Goal: Browse casually: Explore the website without a specific task or goal

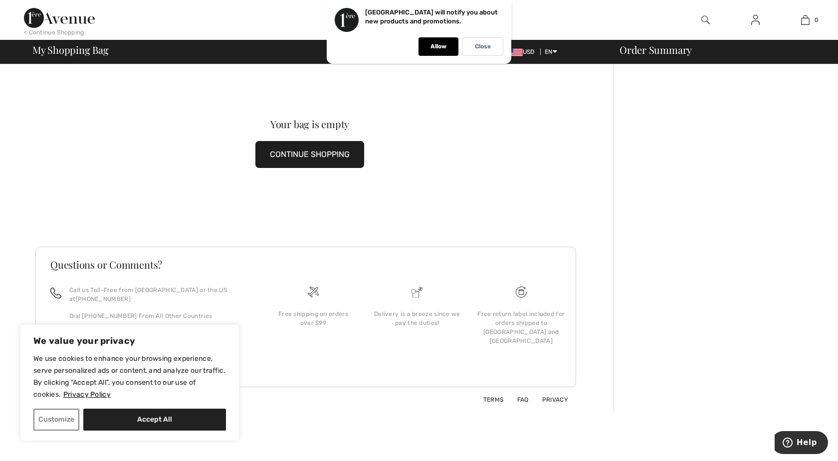
click at [331, 155] on button "CONTINUE SHOPPING" at bounding box center [309, 154] width 109 height 27
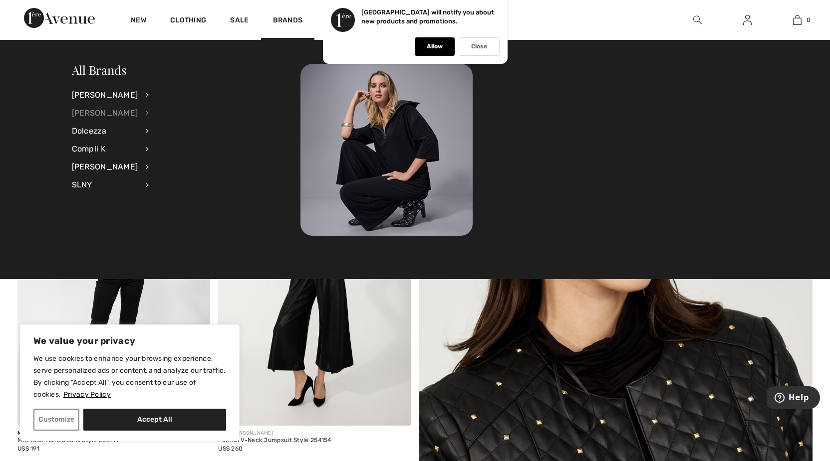
click at [123, 110] on div "[PERSON_NAME]" at bounding box center [105, 113] width 66 height 18
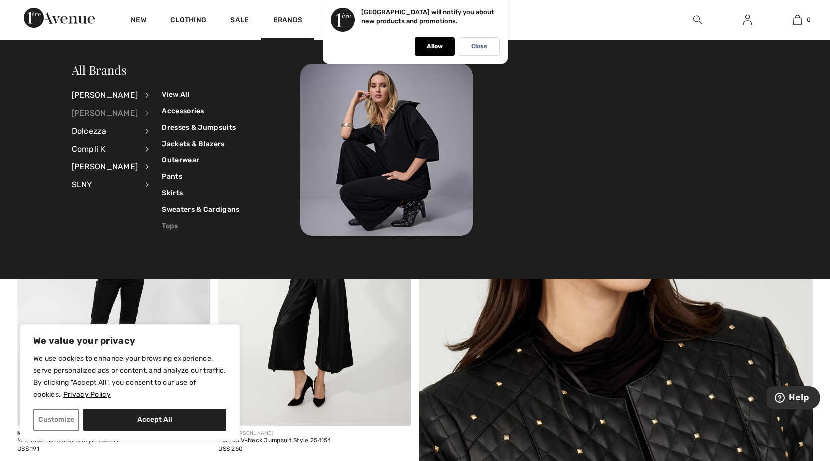
click at [162, 227] on link "Tops" at bounding box center [200, 226] width 77 height 16
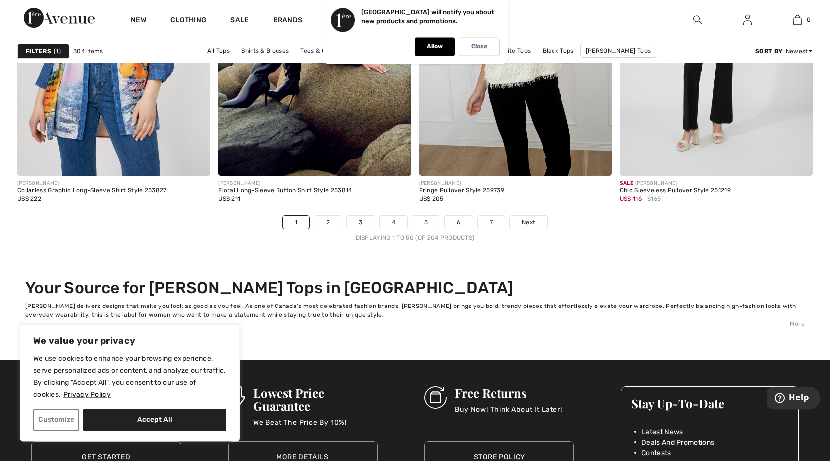
scroll to position [5089, 0]
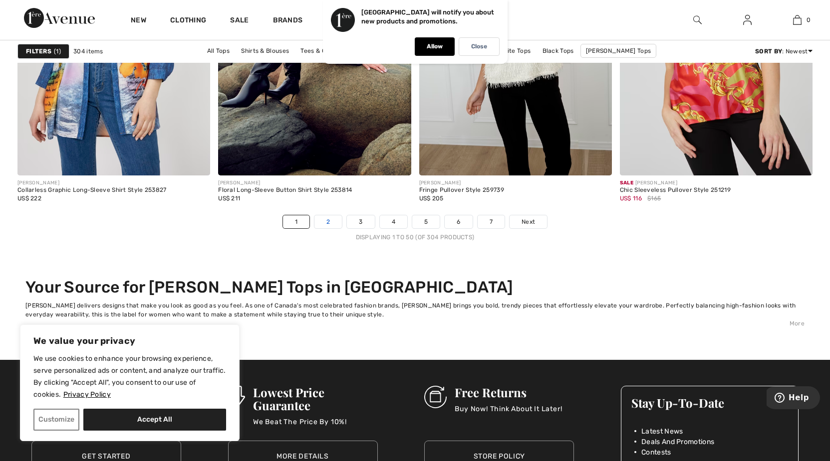
click at [323, 221] on link "2" at bounding box center [327, 222] width 27 height 13
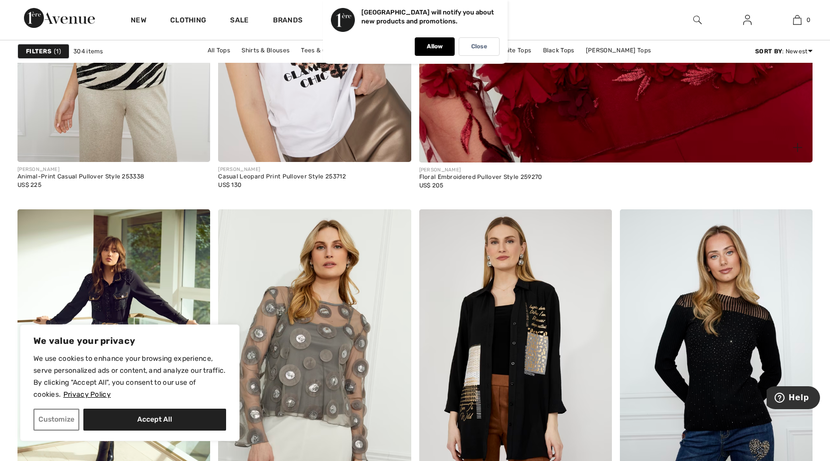
scroll to position [814, 0]
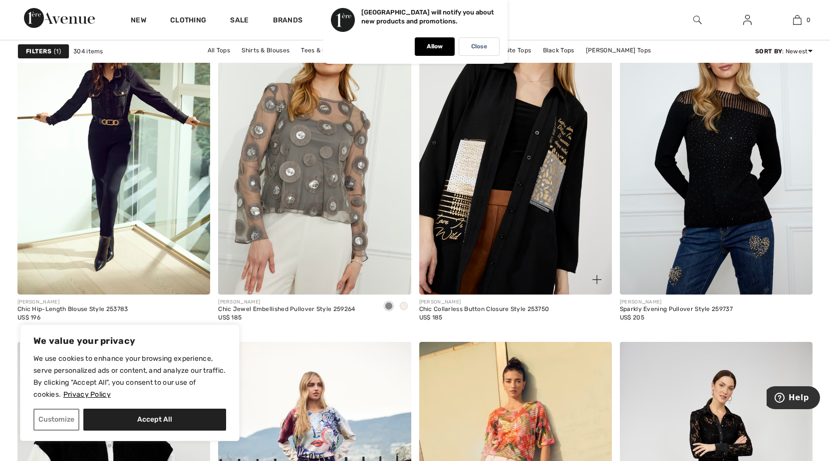
click at [545, 161] on img at bounding box center [515, 150] width 193 height 289
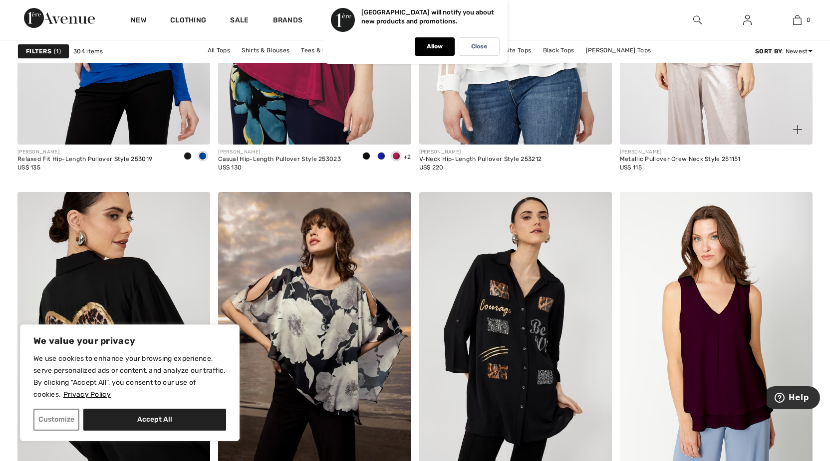
scroll to position [5038, 0]
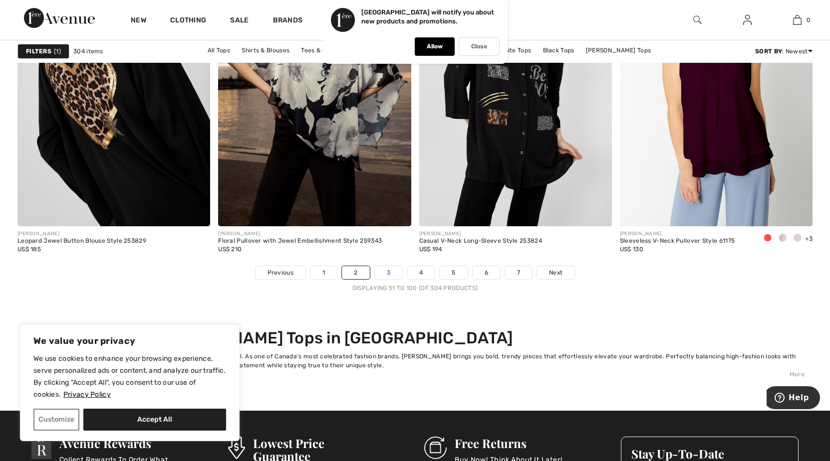
click at [390, 273] on link "3" at bounding box center [388, 272] width 27 height 13
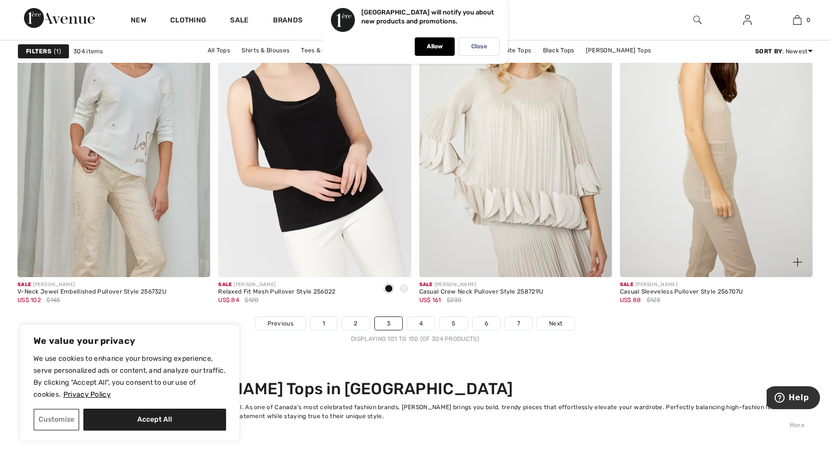
scroll to position [5241, 0]
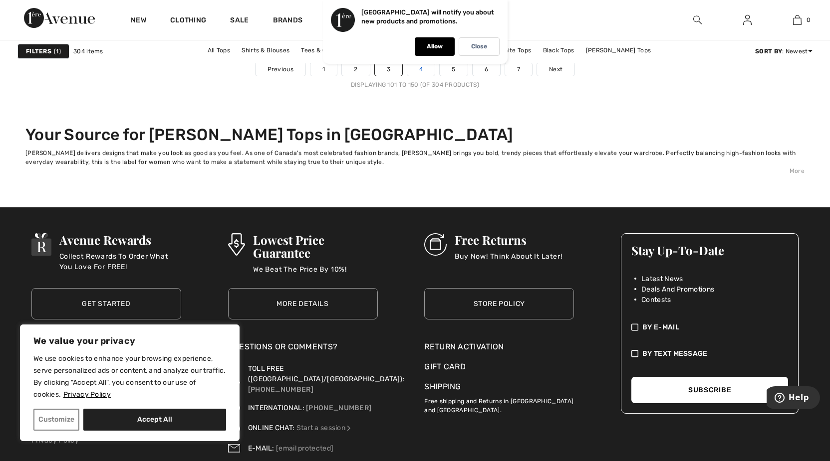
click at [424, 74] on link "4" at bounding box center [420, 69] width 27 height 13
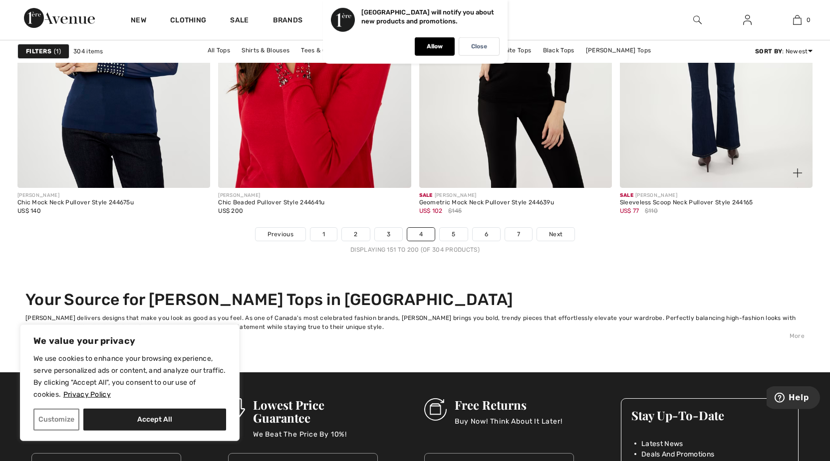
scroll to position [5089, 0]
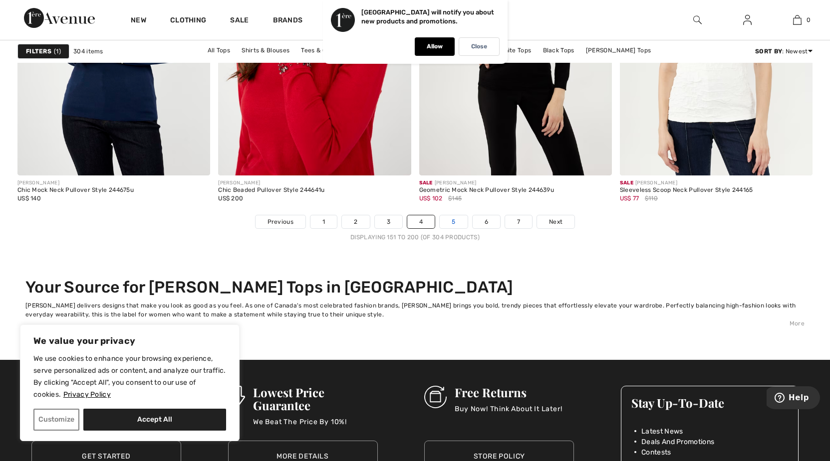
click at [457, 224] on link "5" at bounding box center [453, 222] width 27 height 13
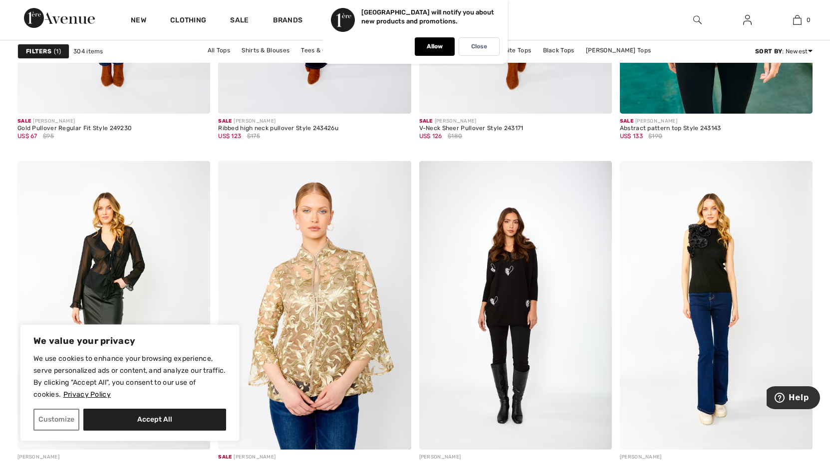
scroll to position [4376, 0]
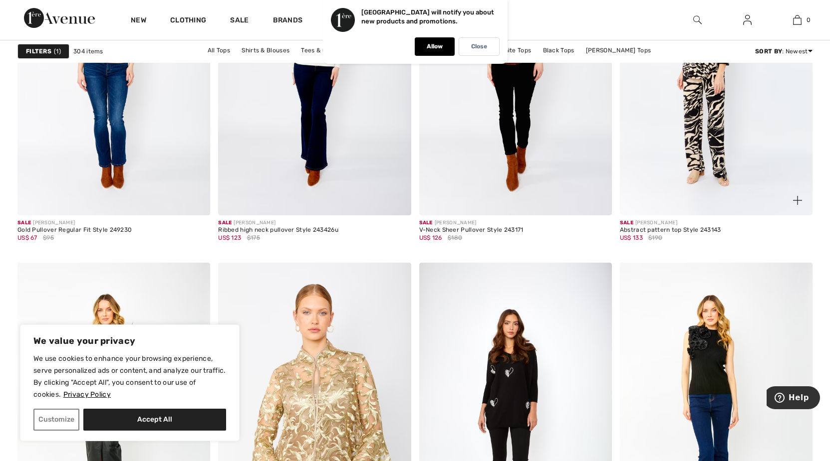
click at [719, 116] on img at bounding box center [716, 70] width 193 height 289
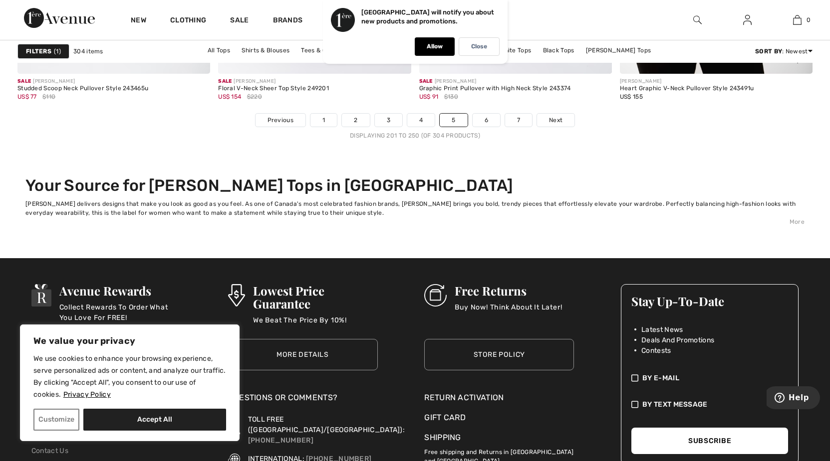
scroll to position [4987, 0]
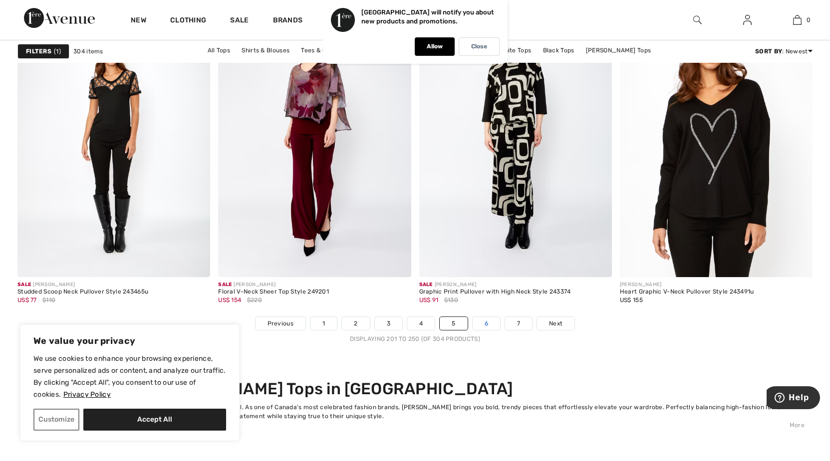
drag, startPoint x: 489, startPoint y: 325, endPoint x: 486, endPoint y: 317, distance: 8.1
click at [489, 324] on link "6" at bounding box center [485, 323] width 27 height 13
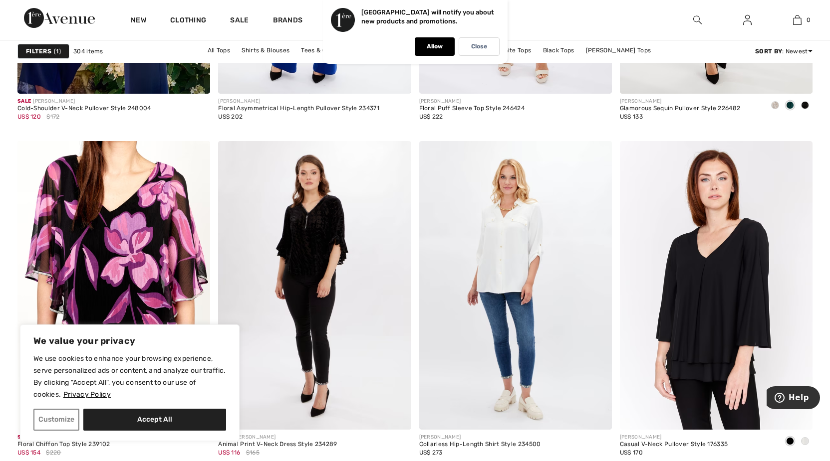
scroll to position [5038, 0]
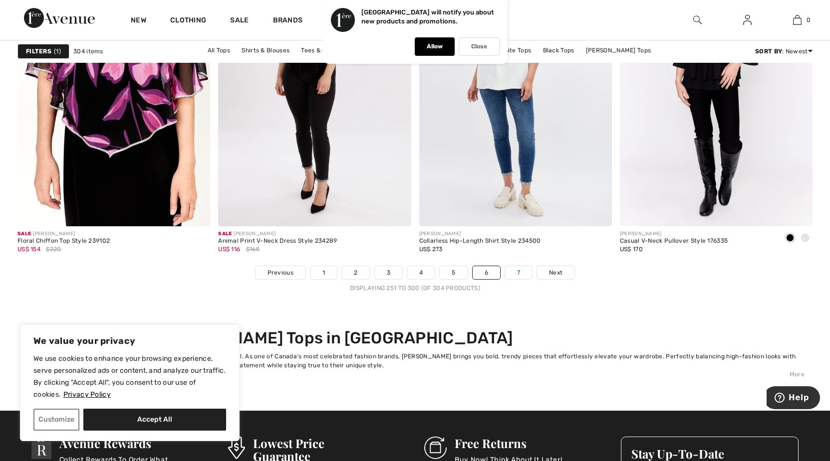
click at [513, 272] on link "7" at bounding box center [518, 272] width 27 height 13
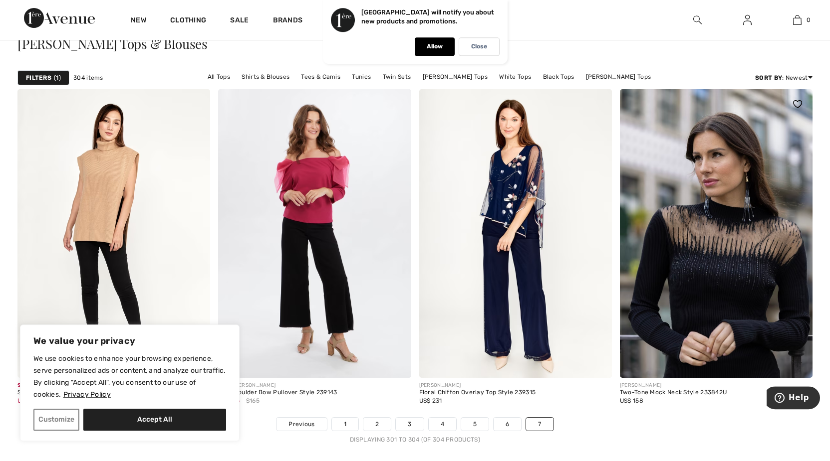
scroll to position [54, 0]
